Goal: Task Accomplishment & Management: Use online tool/utility

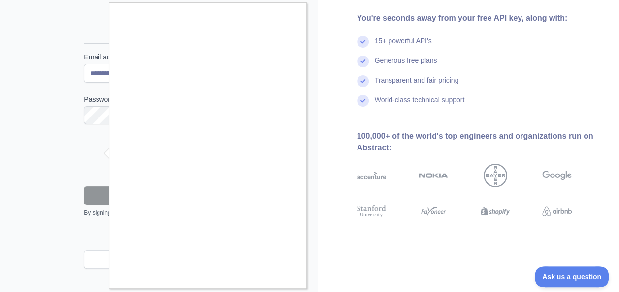
scroll to position [96, 0]
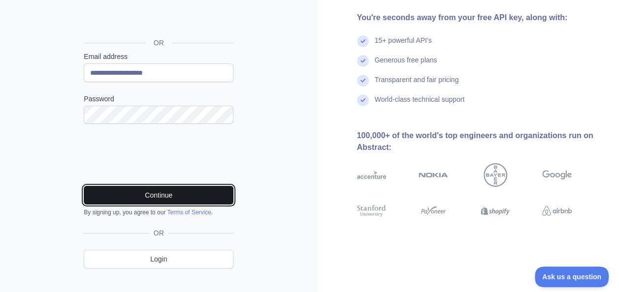
click at [201, 191] on button "Continue" at bounding box center [159, 195] width 150 height 19
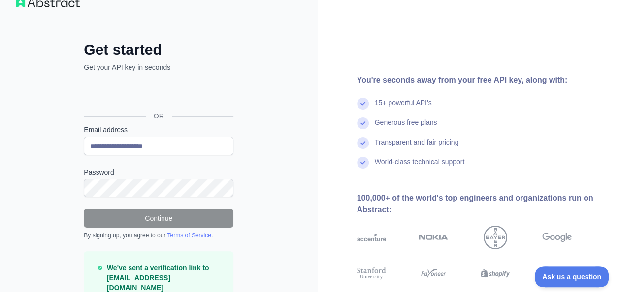
scroll to position [42, 0]
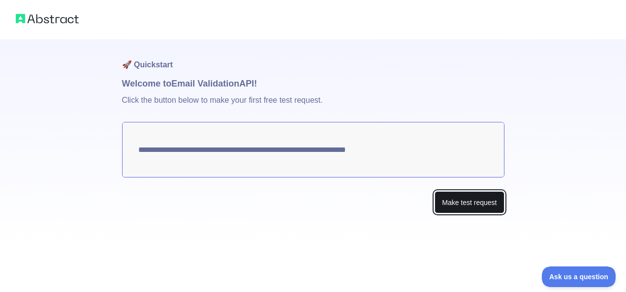
click at [465, 196] on button "Make test request" at bounding box center [469, 203] width 69 height 22
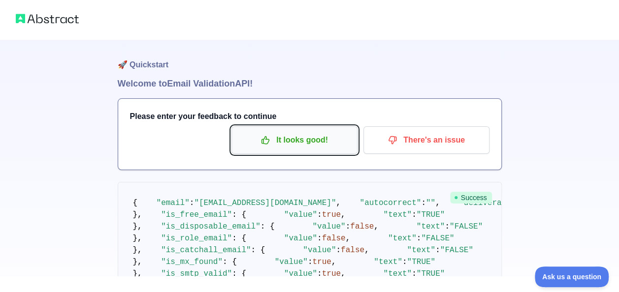
click at [295, 148] on p "It looks good!" at bounding box center [294, 140] width 111 height 17
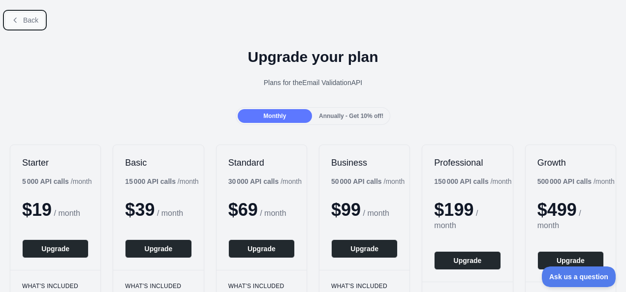
click at [29, 23] on span "Back" at bounding box center [30, 20] width 15 height 8
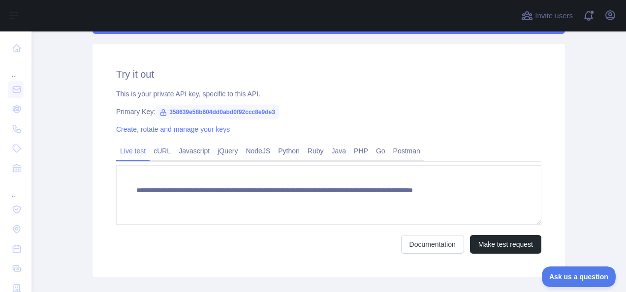
scroll to position [326, 0]
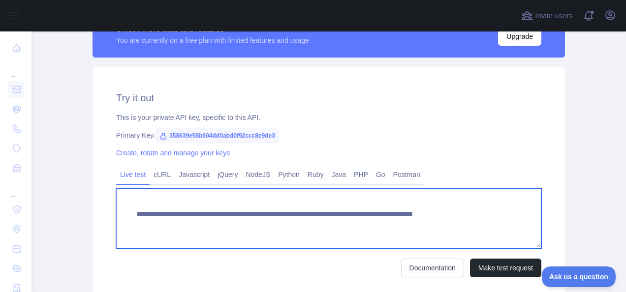
drag, startPoint x: 513, startPoint y: 215, endPoint x: 130, endPoint y: 216, distance: 382.6
click at [130, 216] on textarea "**********" at bounding box center [328, 219] width 425 height 60
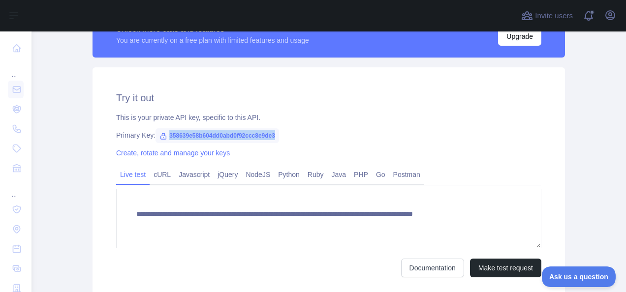
drag, startPoint x: 270, startPoint y: 135, endPoint x: 161, endPoint y: 138, distance: 109.8
click at [161, 138] on span "358639e58b604dd0abd0f92ccc8e9de3" at bounding box center [218, 136] width 124 height 15
copy span "358639e58b604dd0abd0f92ccc8e9de3"
